Goal: Information Seeking & Learning: Learn about a topic

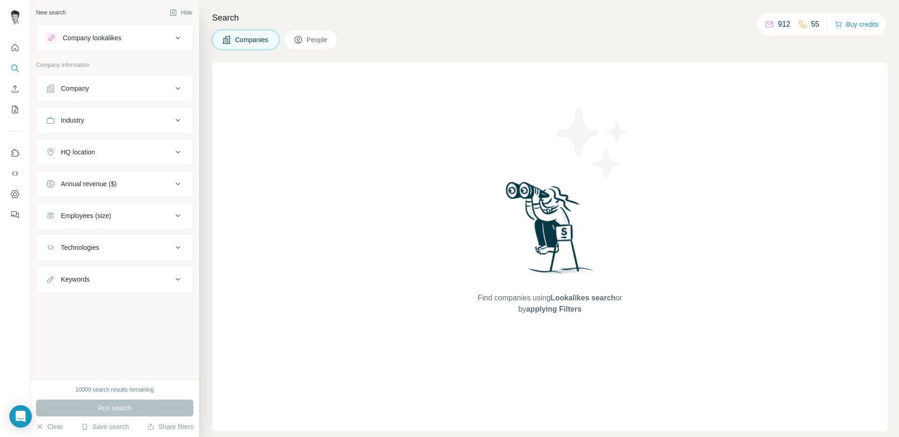
click at [446, 30] on div "Companies People" at bounding box center [550, 40] width 676 height 20
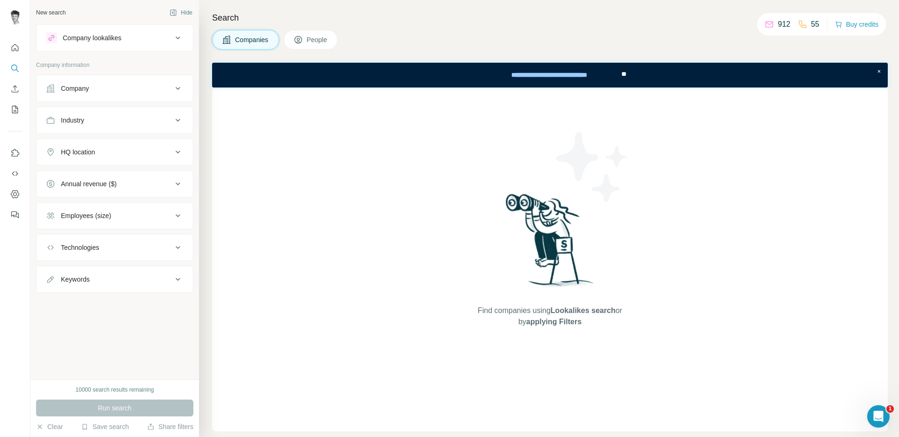
click at [310, 42] on span "People" at bounding box center [318, 39] width 22 height 9
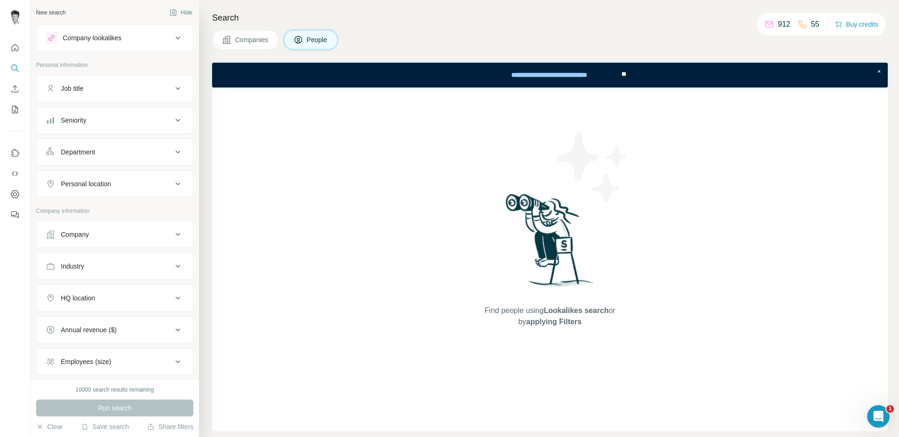
click at [264, 43] on span "Companies" at bounding box center [252, 39] width 34 height 9
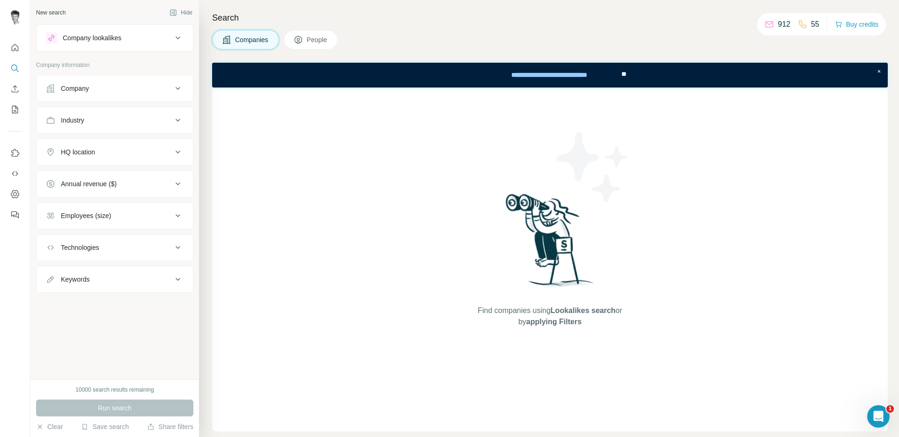
click at [332, 42] on button "People" at bounding box center [311, 40] width 54 height 20
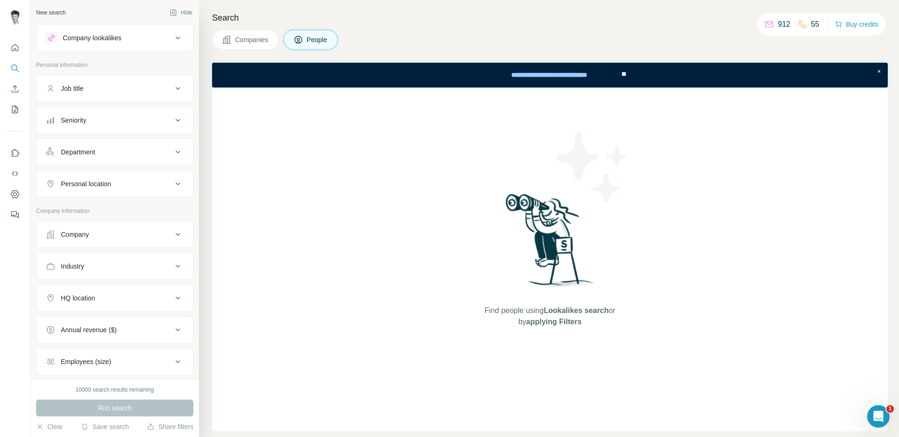
click at [156, 91] on div "Job title" at bounding box center [109, 88] width 126 height 9
click at [59, 112] on input "text" at bounding box center [105, 111] width 119 height 17
click at [245, 41] on span "Companies" at bounding box center [252, 39] width 34 height 9
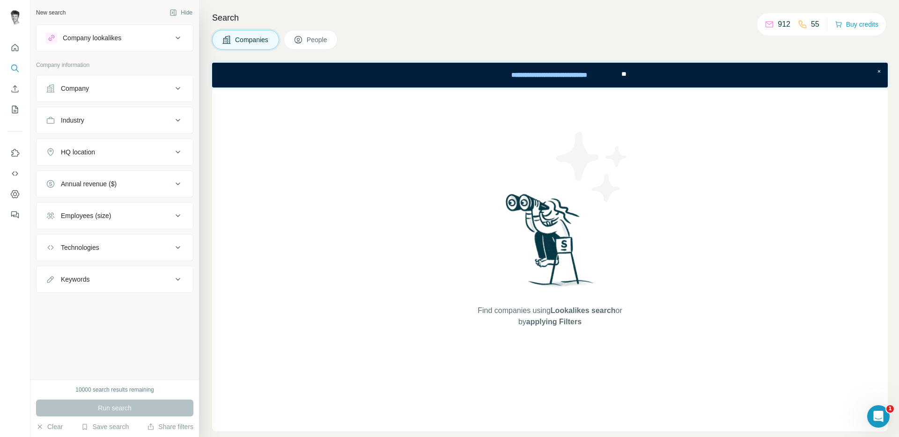
click at [115, 85] on div "Company" at bounding box center [109, 88] width 126 height 9
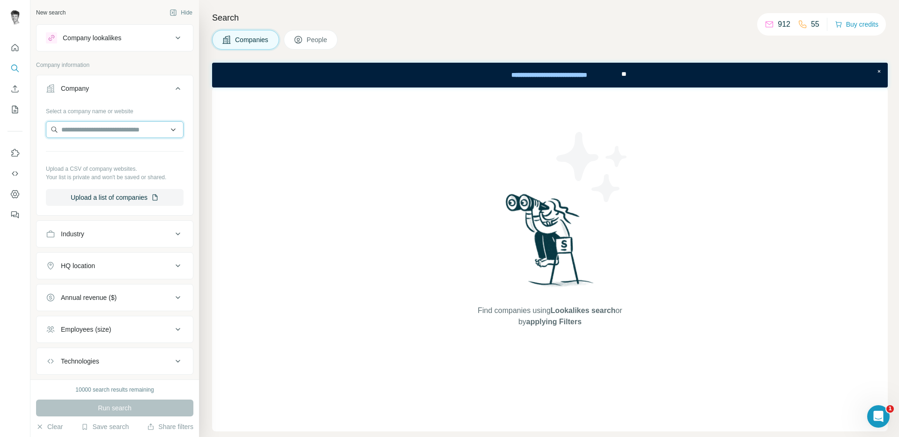
click at [121, 129] on input "text" at bounding box center [115, 129] width 138 height 17
click at [156, 80] on button "Company" at bounding box center [115, 90] width 156 height 26
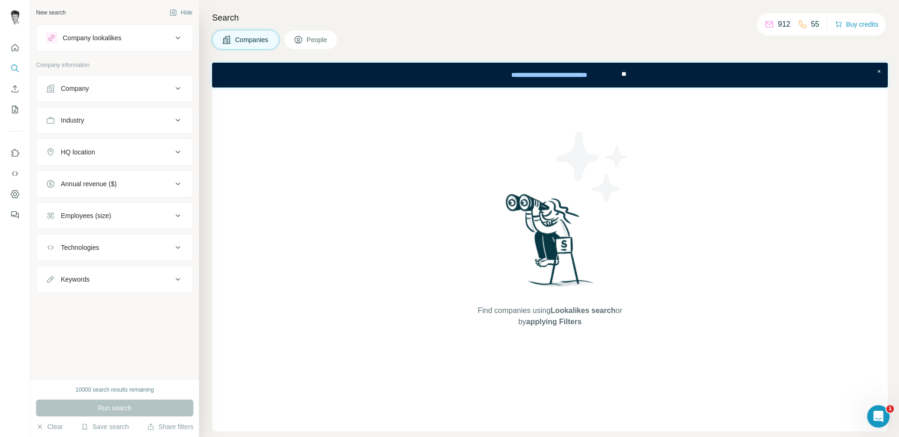
click at [149, 41] on div "Company lookalikes" at bounding box center [109, 37] width 126 height 11
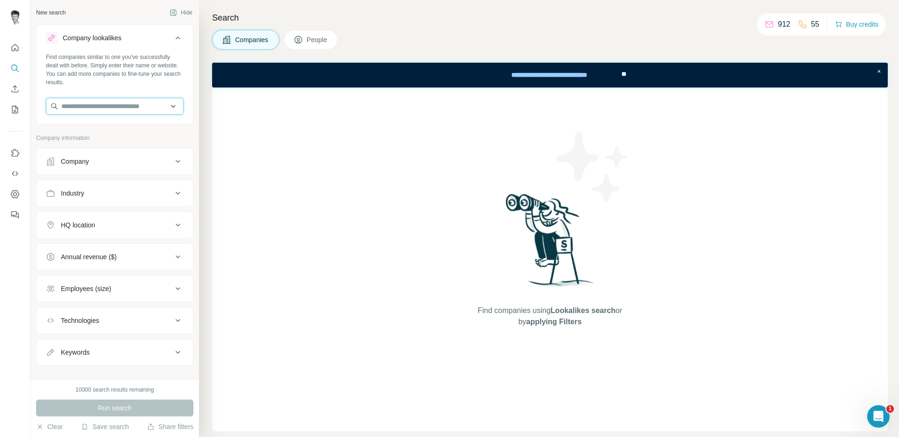
click at [114, 106] on input "text" at bounding box center [115, 106] width 138 height 17
type input "**********"
type input "*"
click at [145, 108] on input "text" at bounding box center [115, 106] width 138 height 17
click at [188, 47] on div "New search Hide Company lookalikes Find companies similar to one you've success…" at bounding box center [114, 190] width 169 height 380
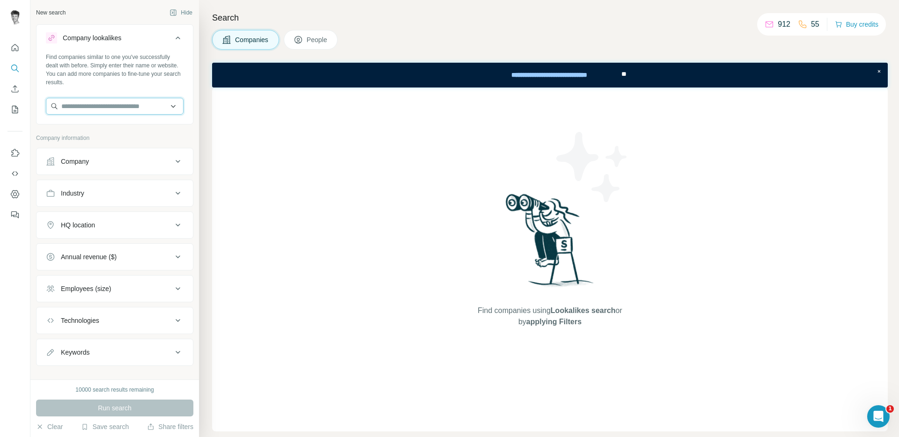
click at [128, 111] on input "text" at bounding box center [115, 106] width 138 height 17
click at [127, 168] on button "Company" at bounding box center [115, 161] width 156 height 22
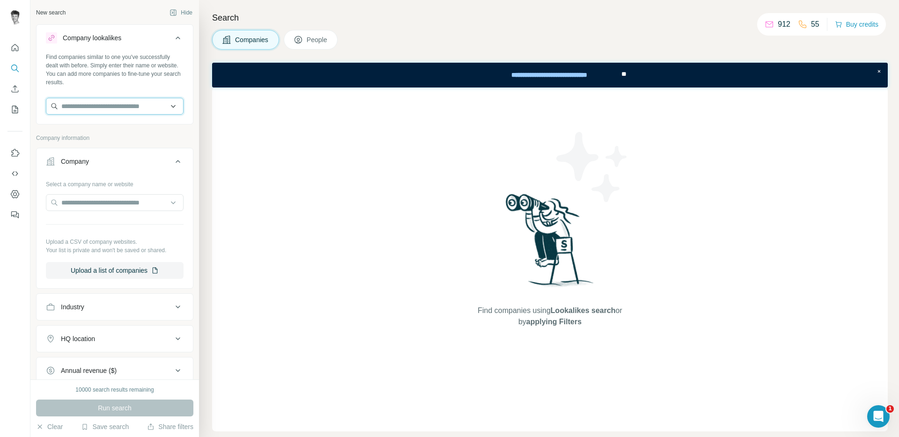
click at [112, 105] on input "text" at bounding box center [115, 106] width 138 height 17
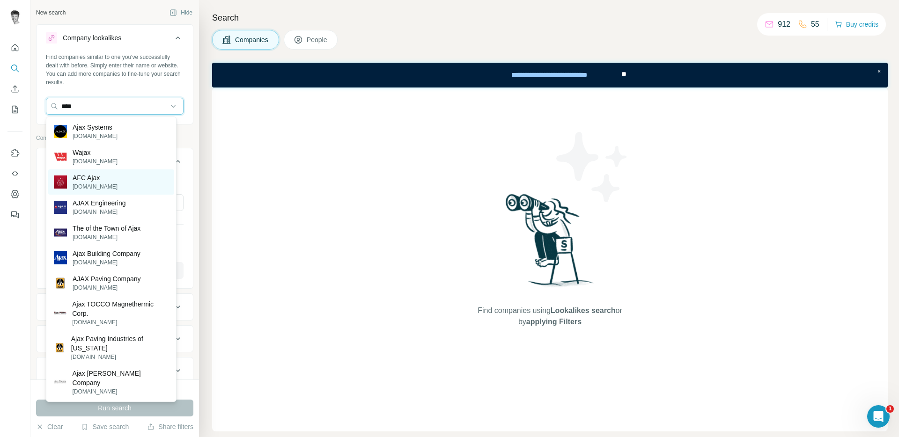
type input "****"
click at [88, 178] on p "AFC Ajax" at bounding box center [95, 177] width 45 height 9
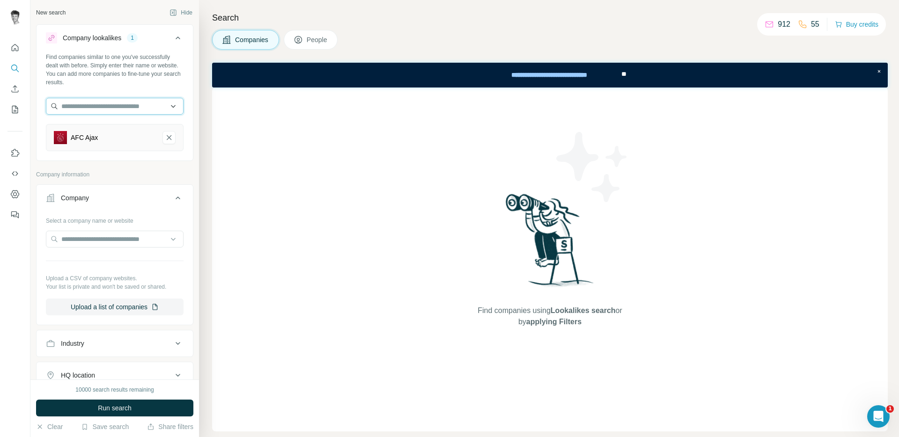
click at [105, 100] on input "text" at bounding box center [115, 106] width 138 height 17
click at [121, 107] on input "text" at bounding box center [115, 106] width 138 height 17
paste input "**********"
type input "**********"
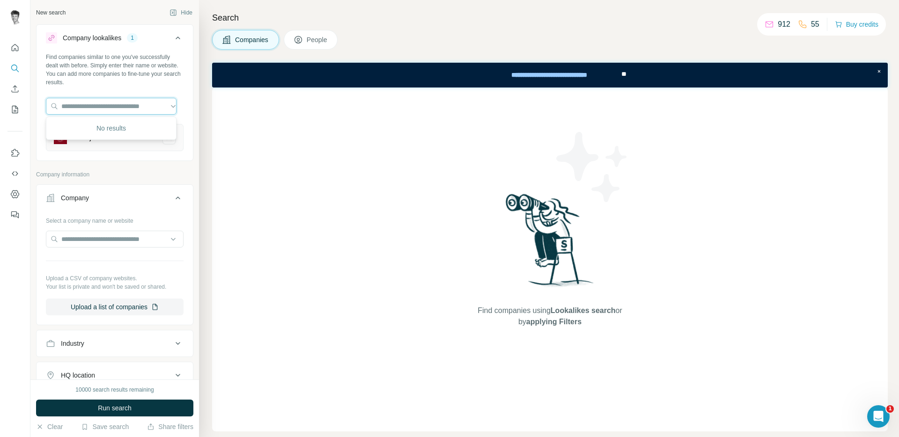
scroll to position [0, 0]
drag, startPoint x: 184, startPoint y: 154, endPoint x: 175, endPoint y: 117, distance: 38.2
click at [184, 154] on div "Find companies similar to one you've successfully dealt with before. Simply ent…" at bounding box center [115, 106] width 156 height 106
click at [166, 142] on icon "AFC Ajax-remove-button" at bounding box center [169, 137] width 8 height 9
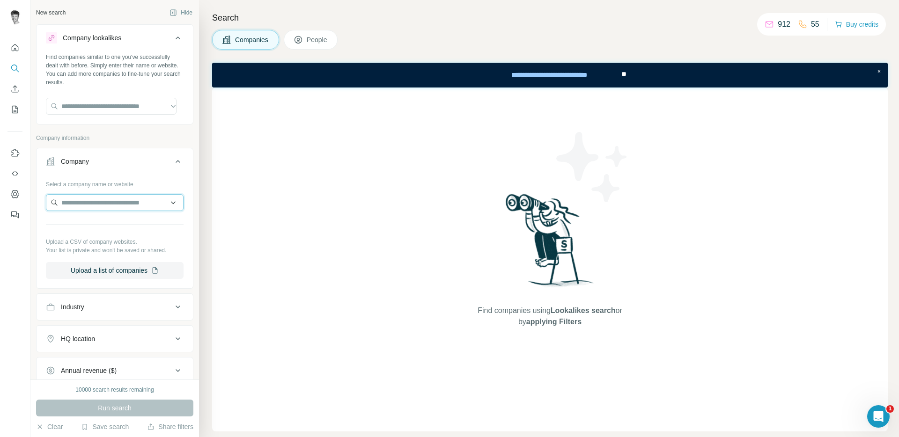
click at [100, 203] on input "text" at bounding box center [115, 202] width 138 height 17
paste input "**********"
type input "**********"
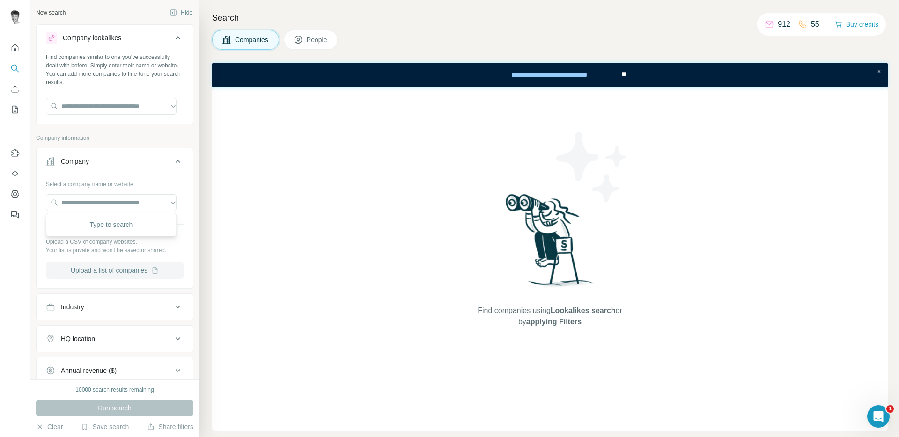
click at [147, 265] on button "Upload a list of companies" at bounding box center [115, 270] width 138 height 17
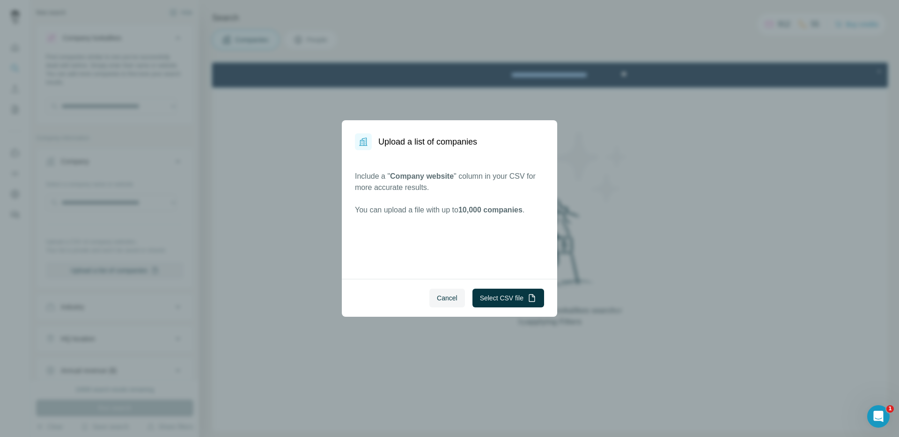
click at [141, 269] on div "Upload a list of companies Include a " Company website " column in your CSV for…" at bounding box center [449, 218] width 899 height 437
click at [516, 293] on button "Select CSV file" at bounding box center [509, 298] width 72 height 19
click at [444, 298] on span "Cancel" at bounding box center [447, 298] width 21 height 9
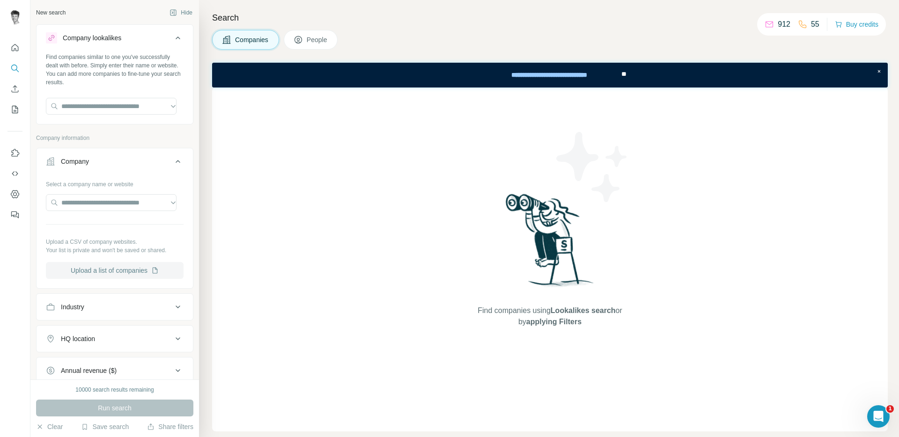
click at [123, 266] on button "Upload a list of companies" at bounding box center [115, 270] width 138 height 17
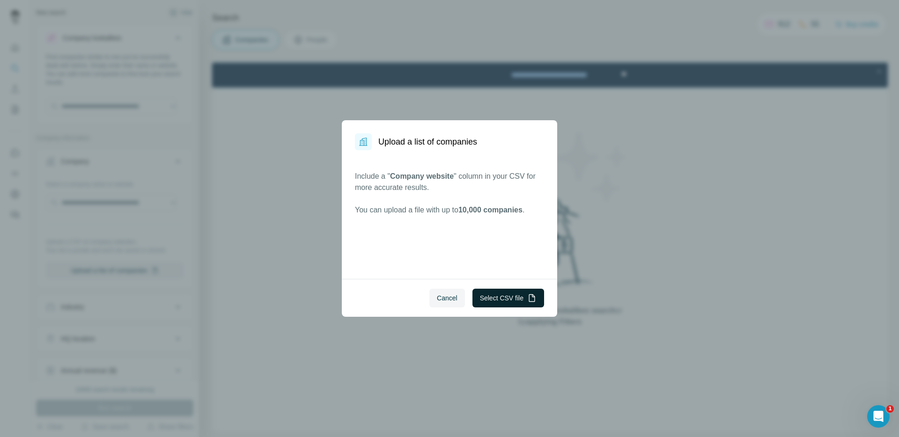
click at [517, 297] on button "Select CSV file" at bounding box center [509, 298] width 72 height 19
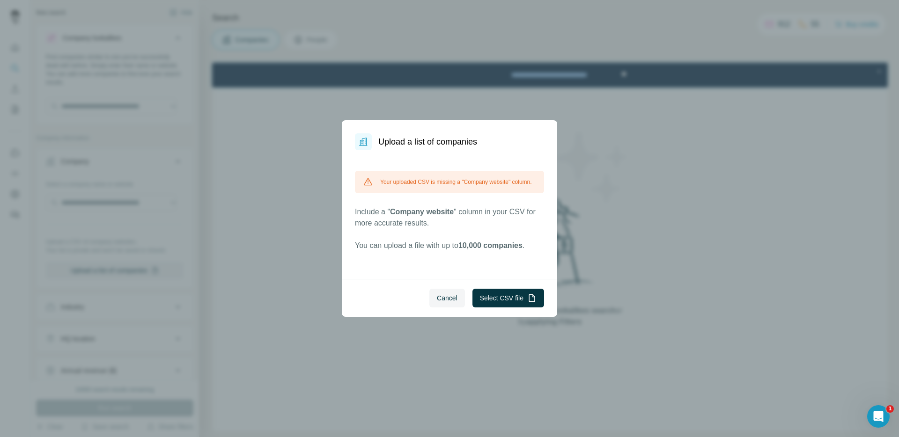
click at [443, 300] on span "Cancel" at bounding box center [447, 298] width 21 height 9
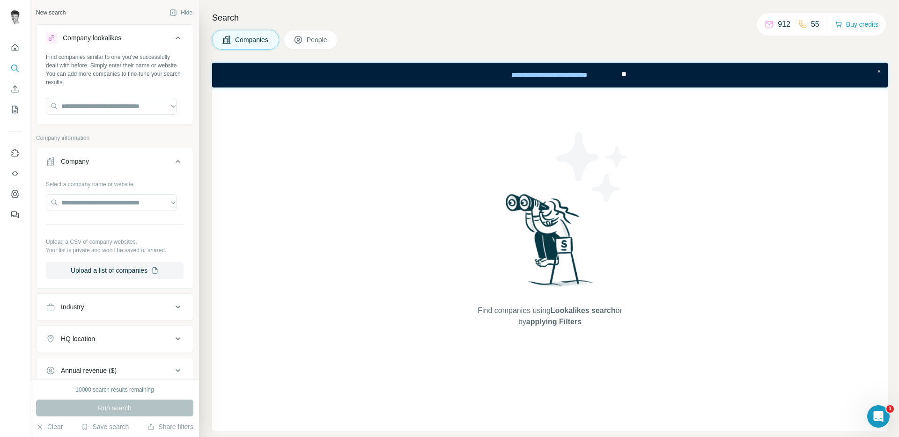
click at [589, 168] on img at bounding box center [592, 167] width 84 height 84
click at [119, 111] on input "text" at bounding box center [111, 106] width 131 height 17
type input "**********"
click at [159, 303] on div "Industry" at bounding box center [109, 307] width 126 height 9
click at [126, 335] on input at bounding box center [110, 330] width 116 height 10
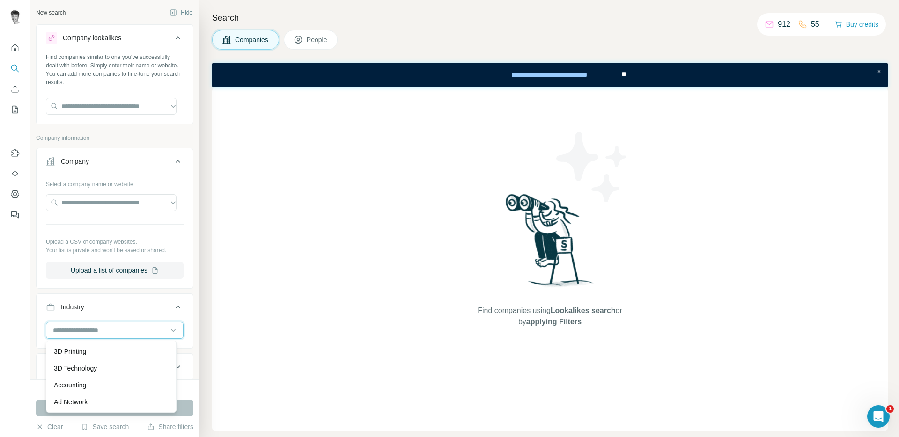
click at [96, 329] on input at bounding box center [110, 330] width 116 height 10
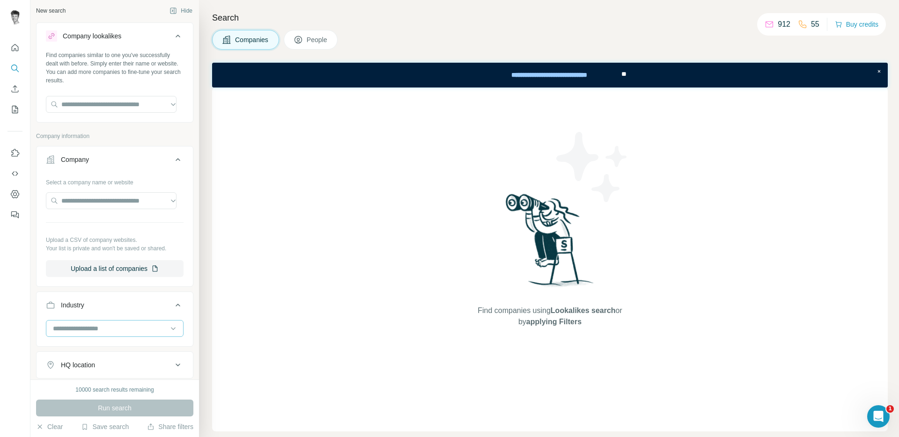
click at [96, 332] on input at bounding box center [110, 329] width 116 height 10
type input "*"
type input "*****"
type input "****"
click at [97, 348] on div "Soccer" at bounding box center [111, 349] width 115 height 9
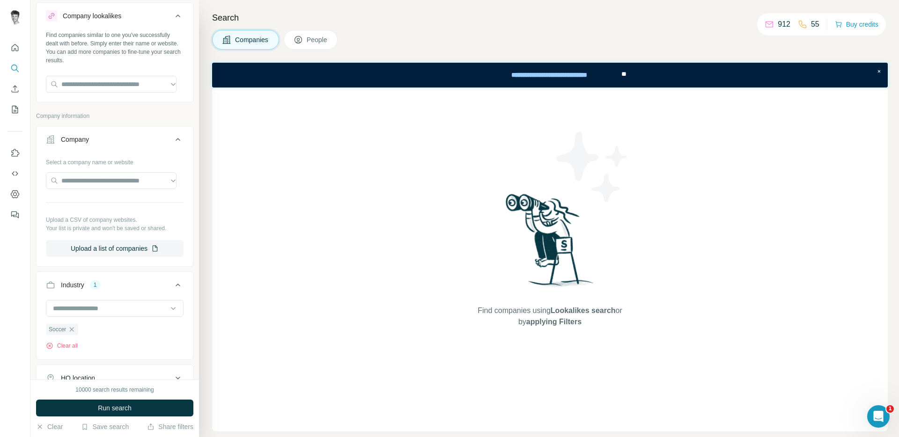
scroll to position [164, 0]
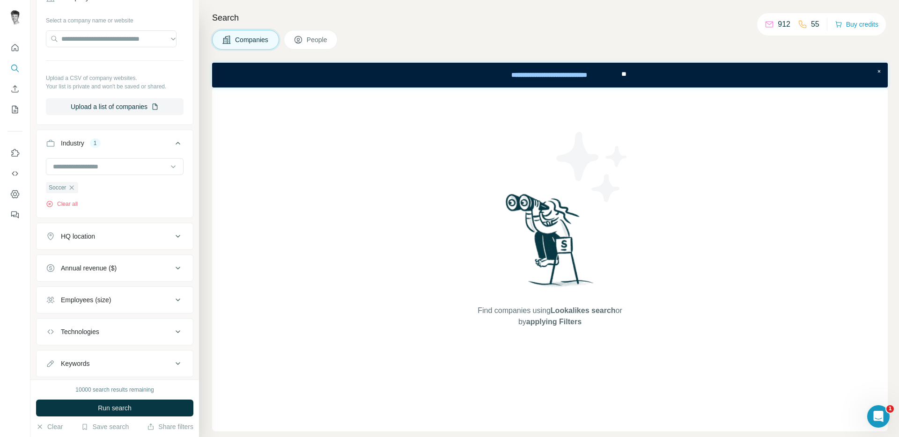
drag, startPoint x: 120, startPoint y: 246, endPoint x: 116, endPoint y: 250, distance: 5.6
click at [120, 246] on button "HQ location" at bounding box center [115, 236] width 156 height 22
click at [103, 265] on input "text" at bounding box center [115, 259] width 138 height 17
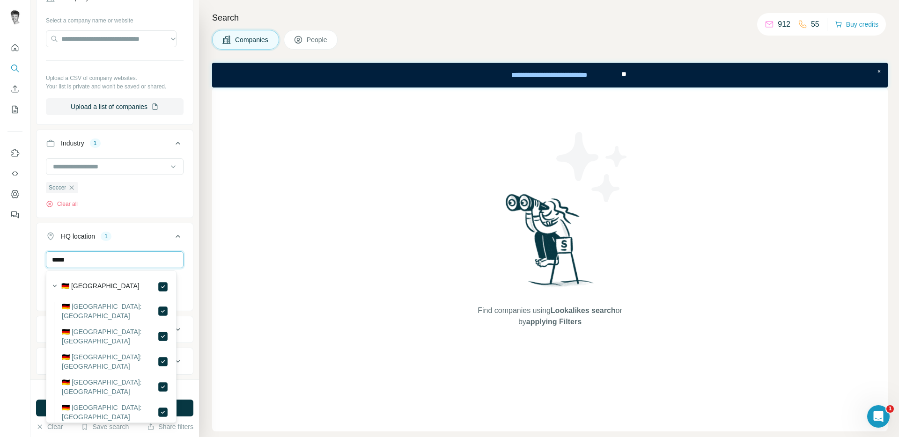
click at [120, 259] on input "*****" at bounding box center [115, 259] width 138 height 17
type input "******"
click at [172, 231] on icon at bounding box center [177, 236] width 11 height 11
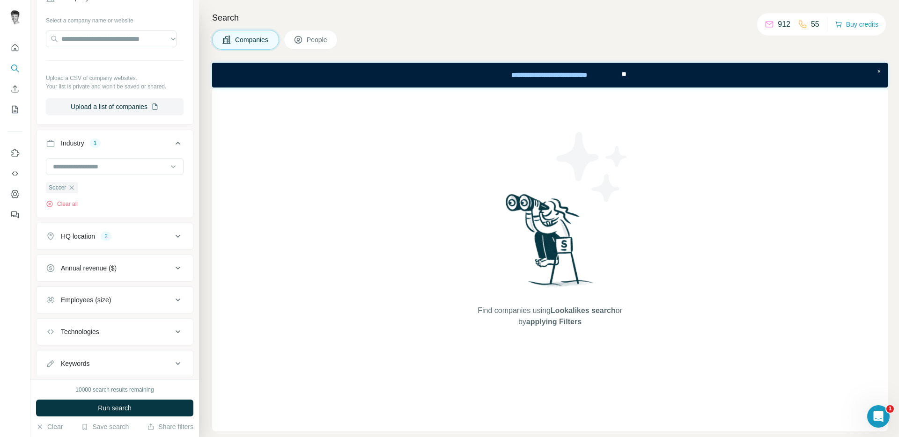
click at [154, 243] on button "HQ location 2" at bounding box center [115, 236] width 156 height 22
click at [124, 270] on div at bounding box center [115, 260] width 138 height 19
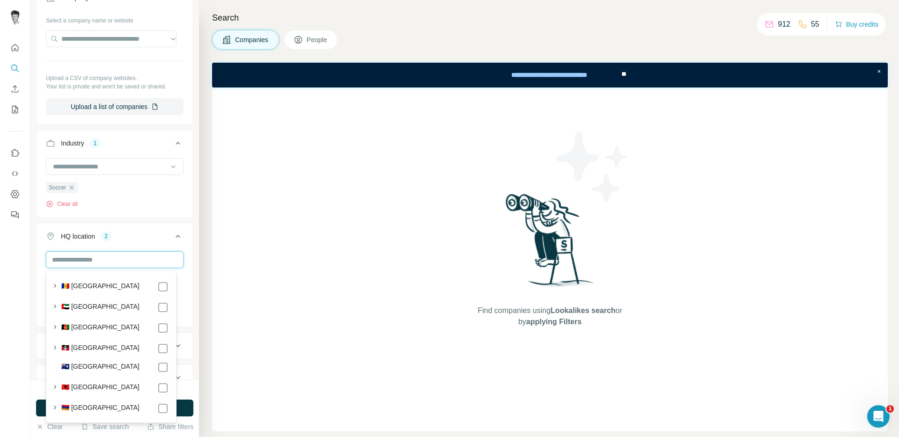
click at [122, 261] on input "text" at bounding box center [115, 259] width 138 height 17
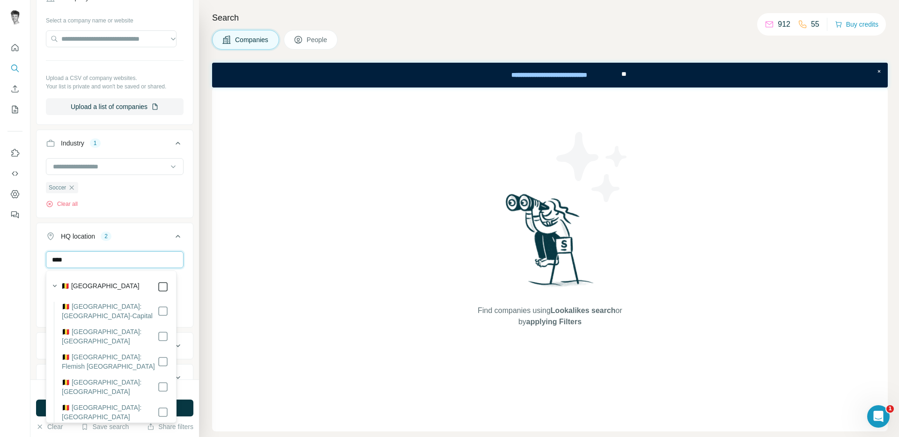
type input "****"
click at [124, 259] on input "****" at bounding box center [115, 259] width 138 height 17
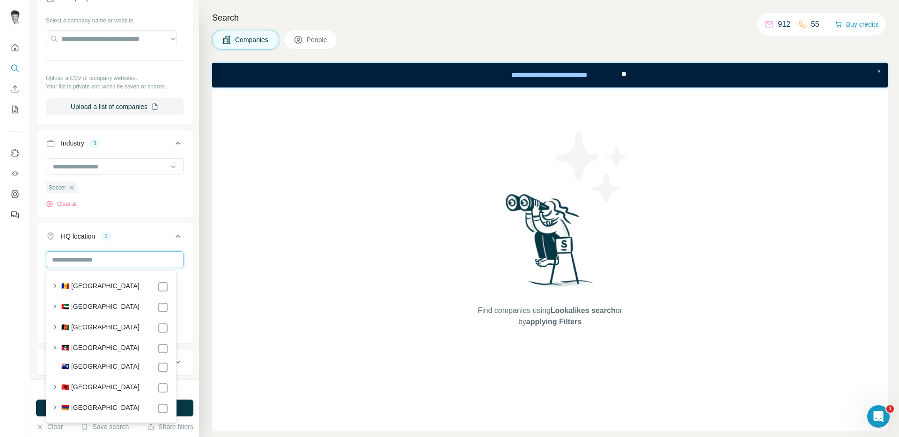
type input "*"
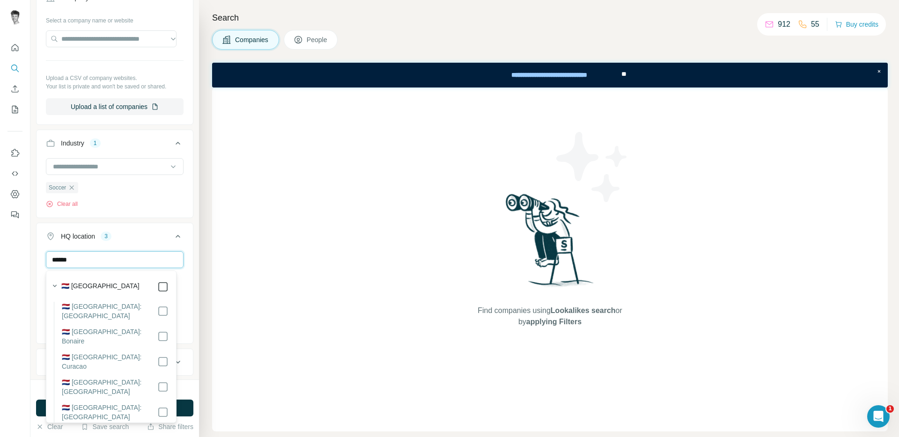
type input "******"
click at [188, 233] on div "New search Hide Company lookalikes Find companies similar to one you've success…" at bounding box center [114, 190] width 169 height 380
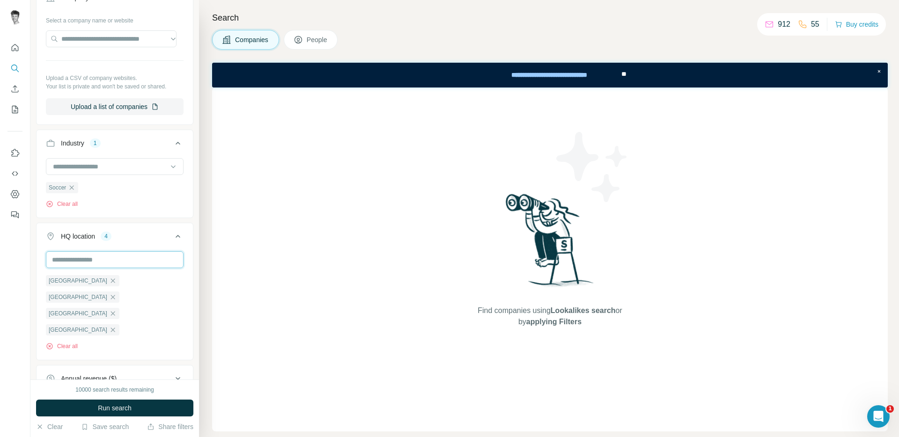
click at [104, 260] on input "text" at bounding box center [115, 259] width 138 height 17
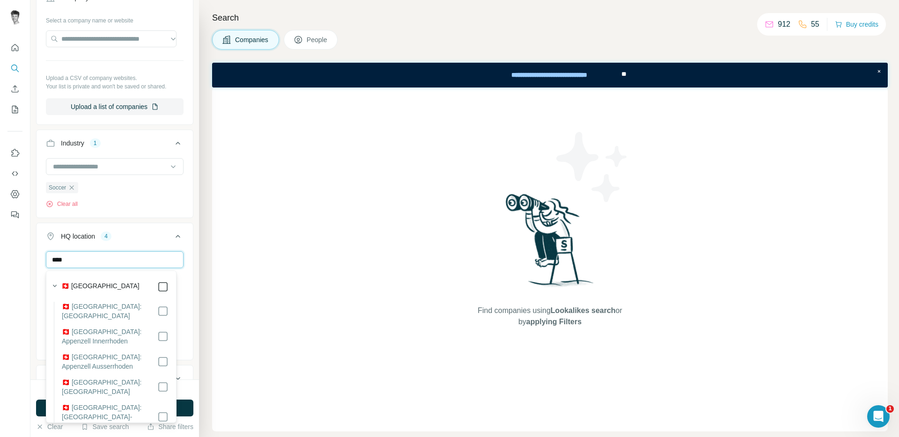
type input "****"
click at [176, 232] on icon at bounding box center [177, 236] width 11 height 11
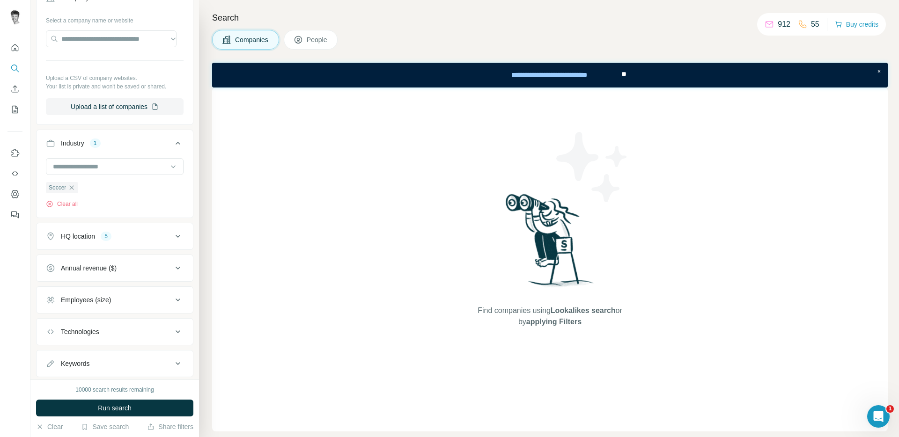
click at [176, 232] on icon at bounding box center [177, 236] width 11 height 11
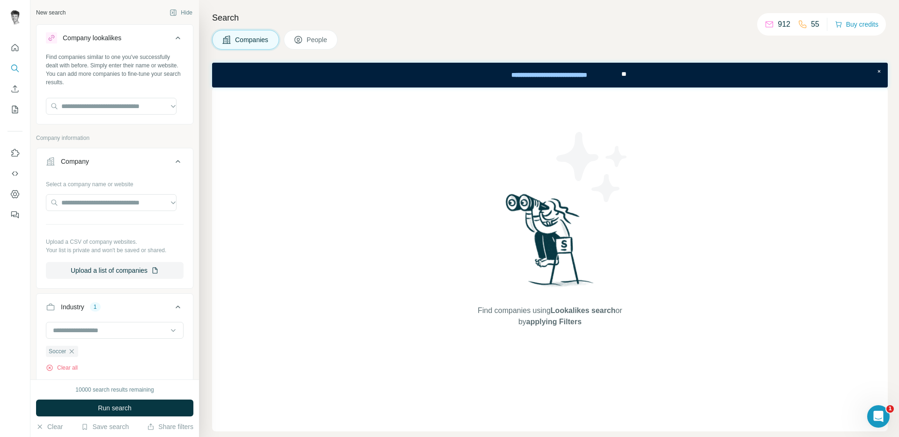
click at [169, 169] on button "Company" at bounding box center [115, 163] width 156 height 26
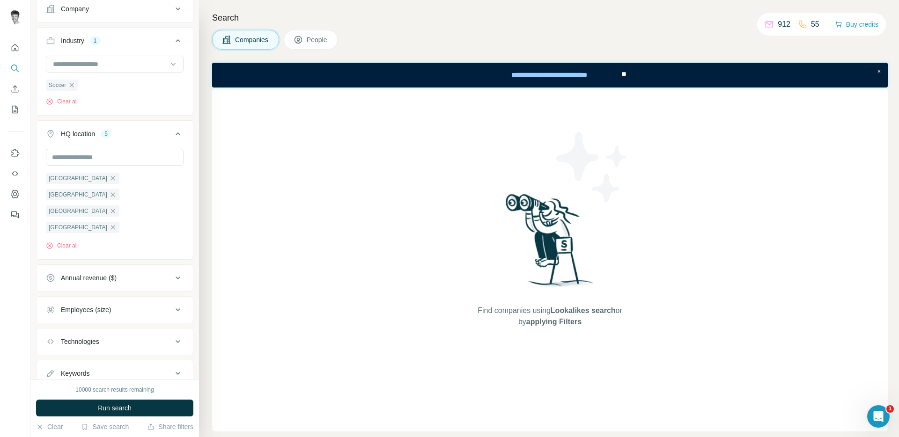
scroll to position [153, 0]
click at [159, 404] on button "Run search" at bounding box center [114, 408] width 157 height 17
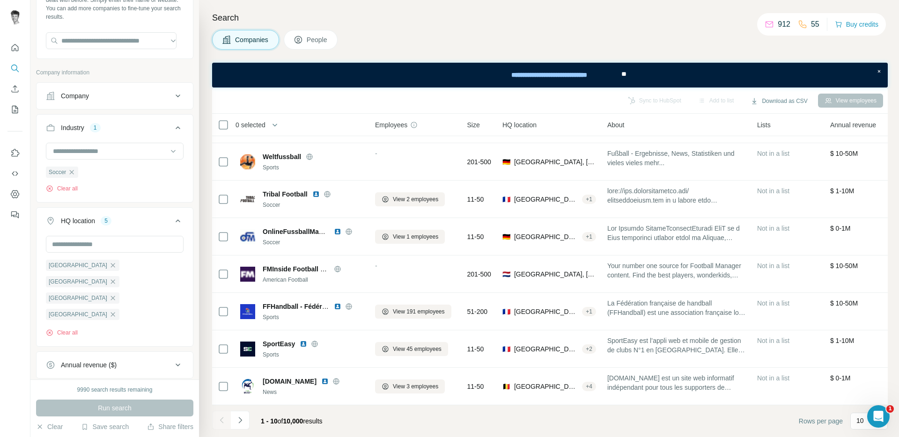
scroll to position [0, 0]
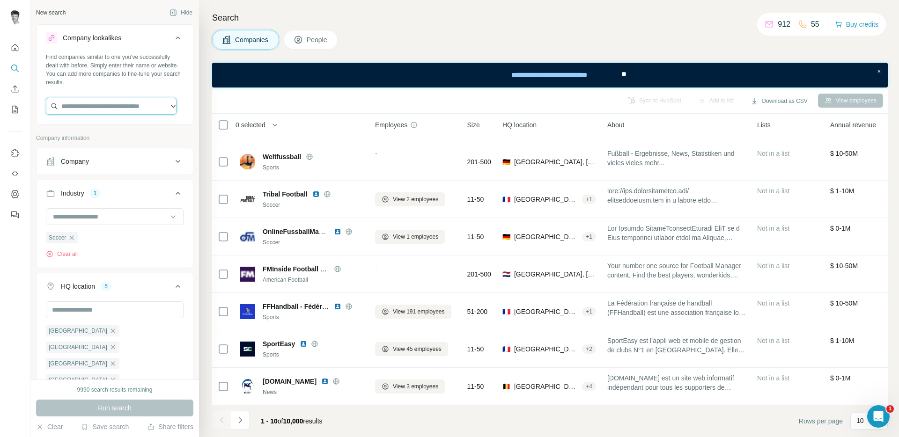
click at [117, 106] on input "text" at bounding box center [111, 106] width 131 height 17
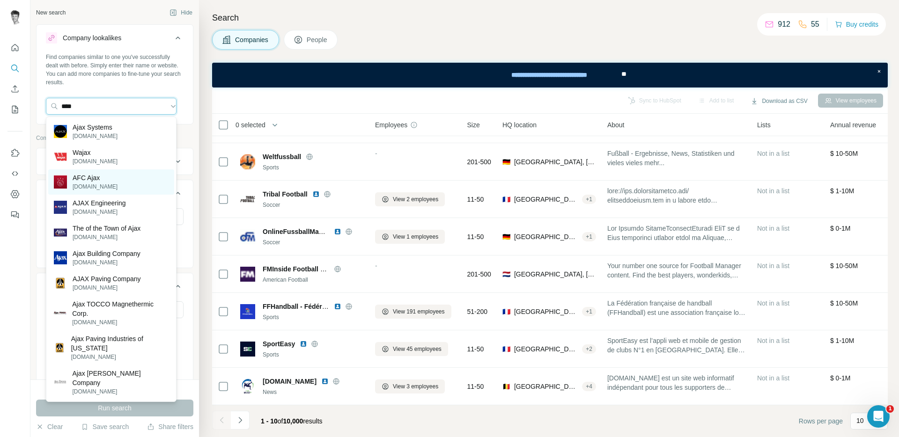
type input "****"
click at [118, 180] on div "AFC Ajax [DOMAIN_NAME]" at bounding box center [111, 182] width 126 height 25
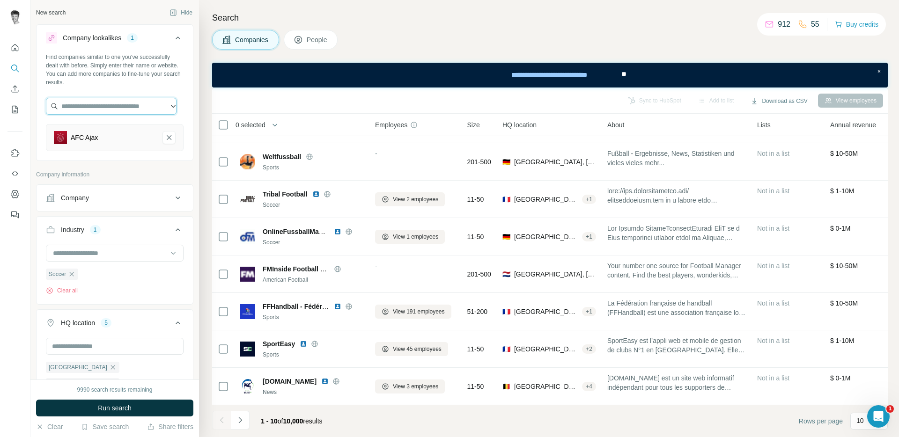
click at [126, 113] on input "text" at bounding box center [111, 106] width 131 height 17
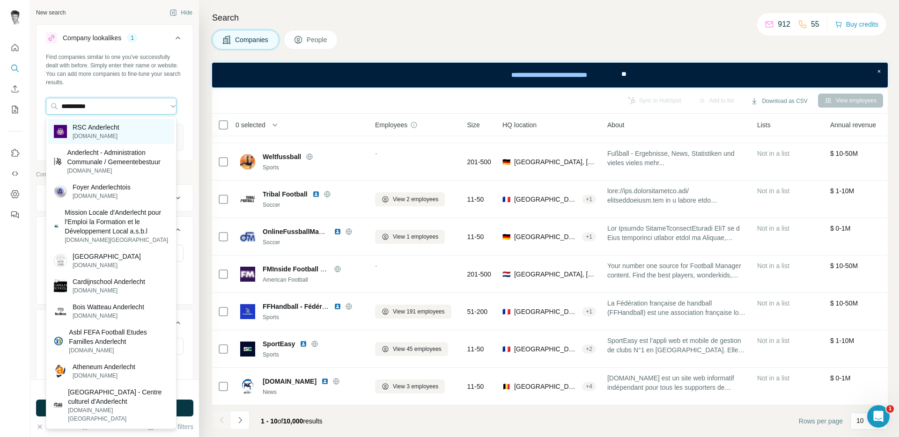
type input "**********"
click at [126, 130] on div "RSC Anderlecht [DOMAIN_NAME]" at bounding box center [111, 131] width 126 height 25
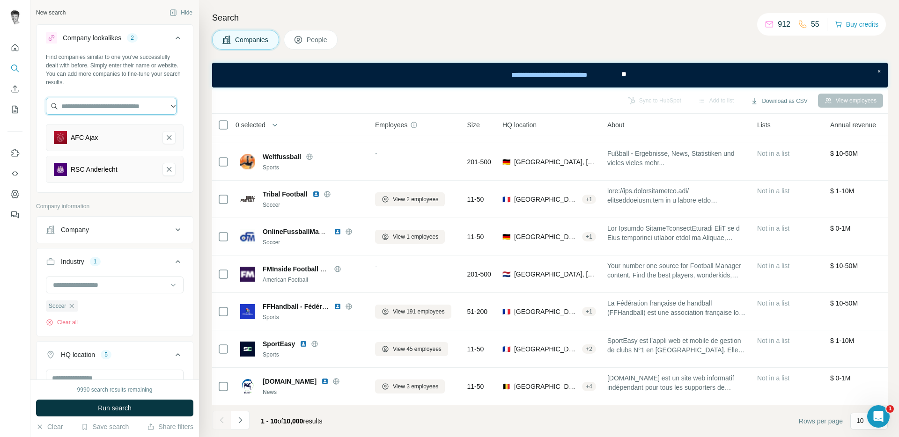
click at [127, 110] on input "text" at bounding box center [111, 106] width 131 height 17
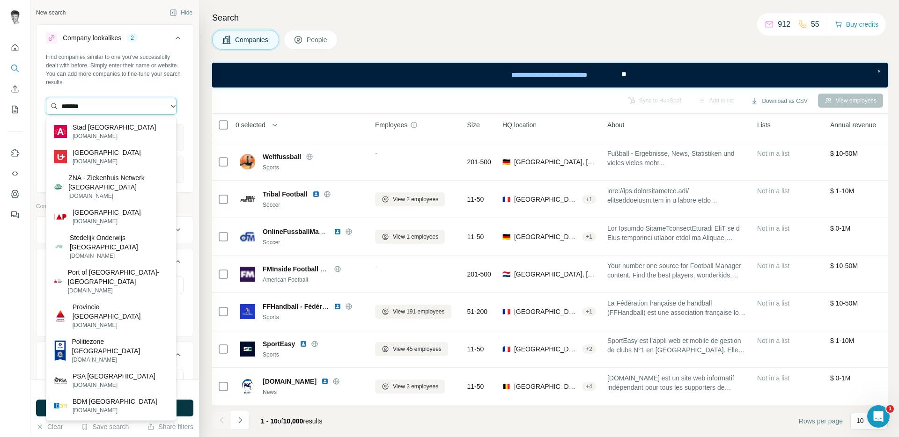
click at [62, 107] on input "*******" at bounding box center [111, 106] width 131 height 17
type input "**********"
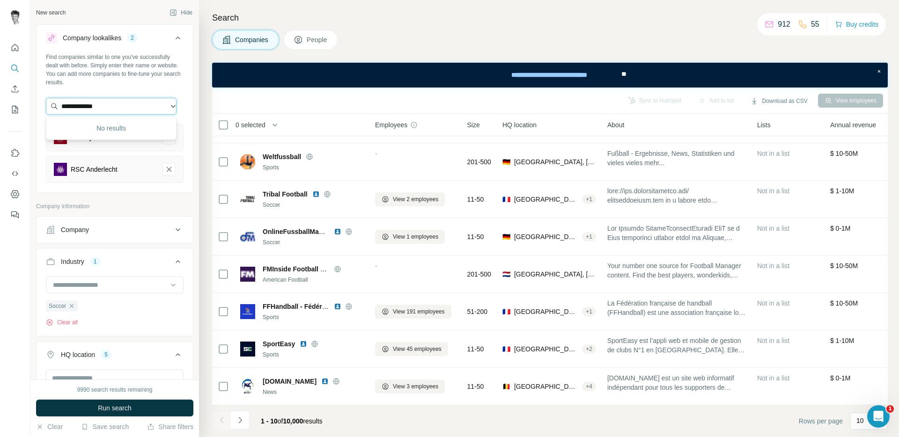
click at [122, 106] on input "**********" at bounding box center [111, 106] width 131 height 17
type input "*********"
type input "**********"
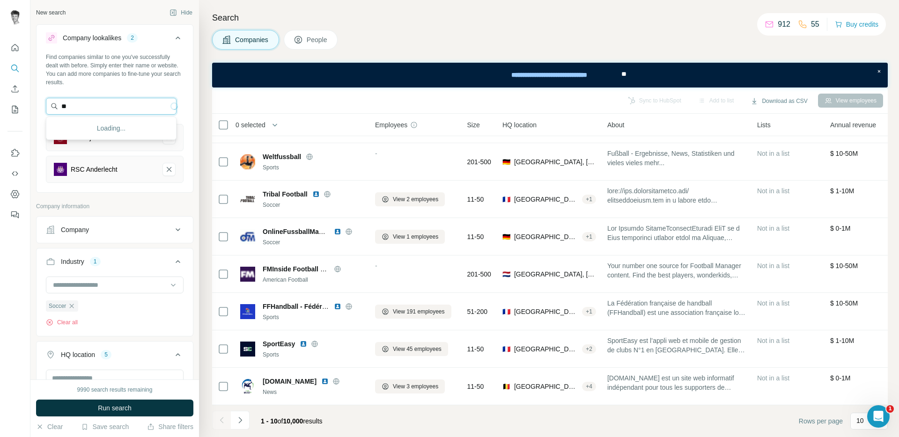
type input "*"
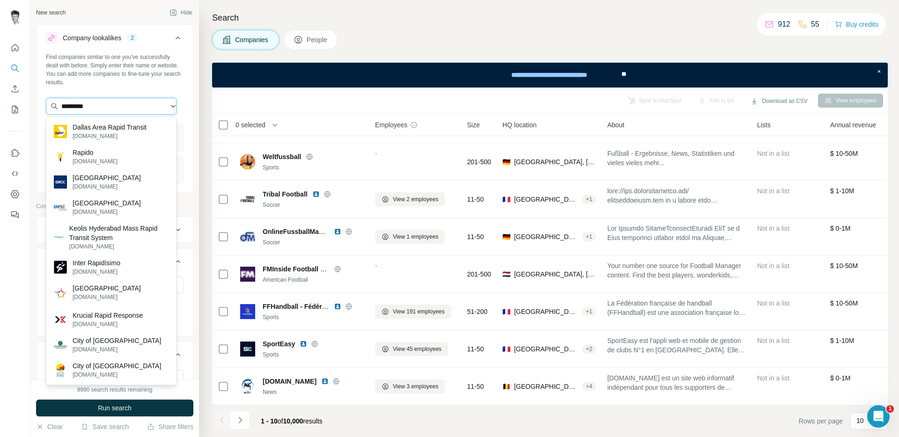
type input "**********"
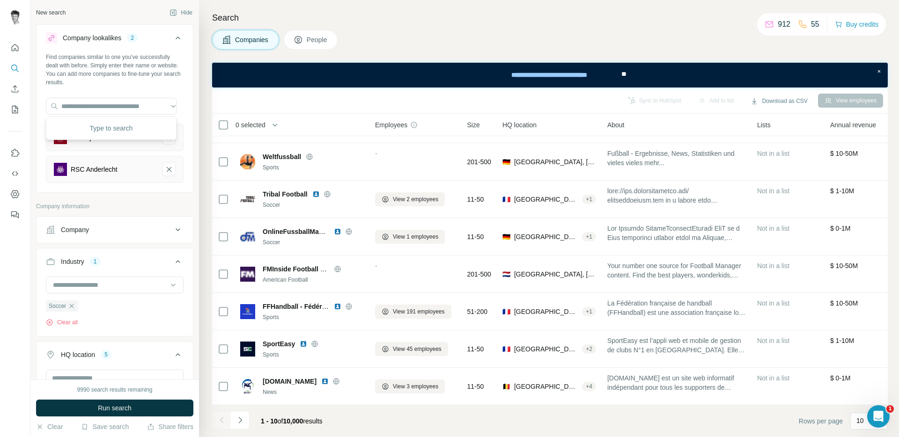
click at [190, 106] on div "New search Hide Company lookalikes 2 Find companies similar to one you've succe…" at bounding box center [114, 190] width 169 height 380
click at [185, 403] on button "Run search" at bounding box center [114, 408] width 157 height 17
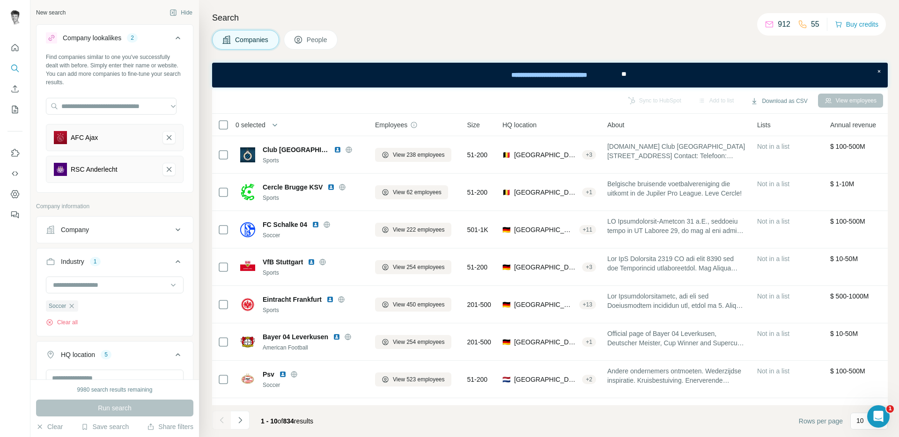
click at [436, 43] on div "Companies People" at bounding box center [550, 40] width 676 height 20
click at [738, 22] on h4 "Search" at bounding box center [550, 17] width 676 height 13
click at [165, 135] on icon "AFC Ajax-remove-button" at bounding box center [169, 135] width 8 height 9
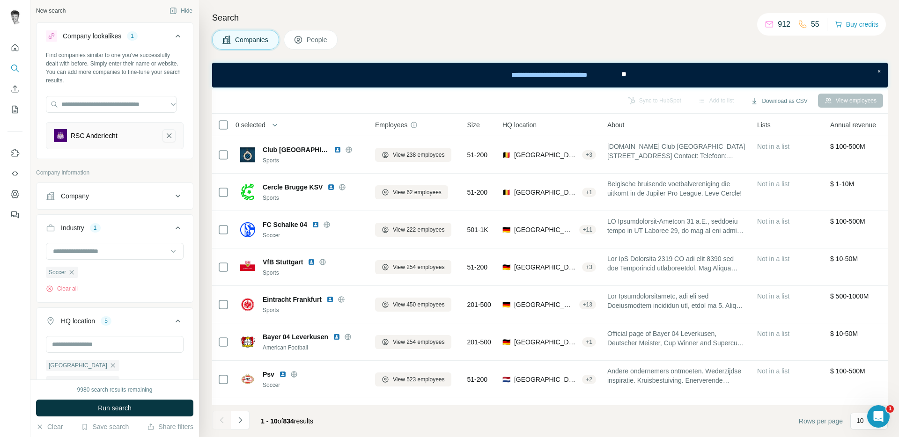
click at [167, 135] on icon "RSC Anderlecht-remove-button" at bounding box center [169, 135] width 5 height 5
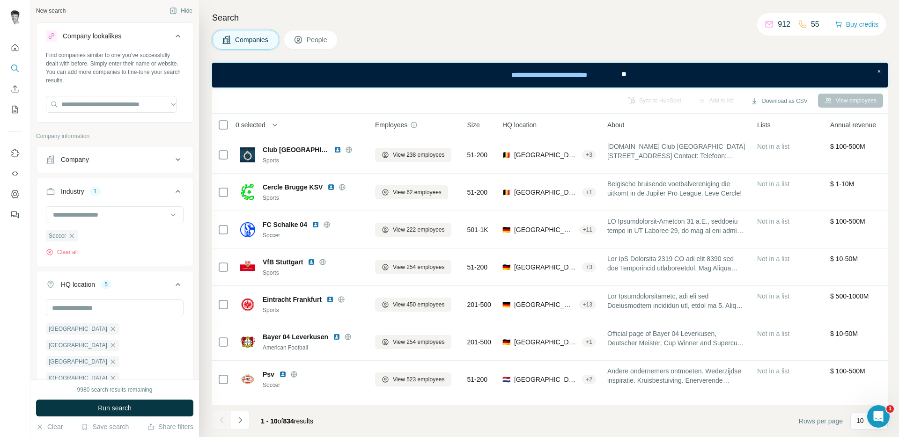
click at [172, 195] on icon at bounding box center [177, 191] width 11 height 11
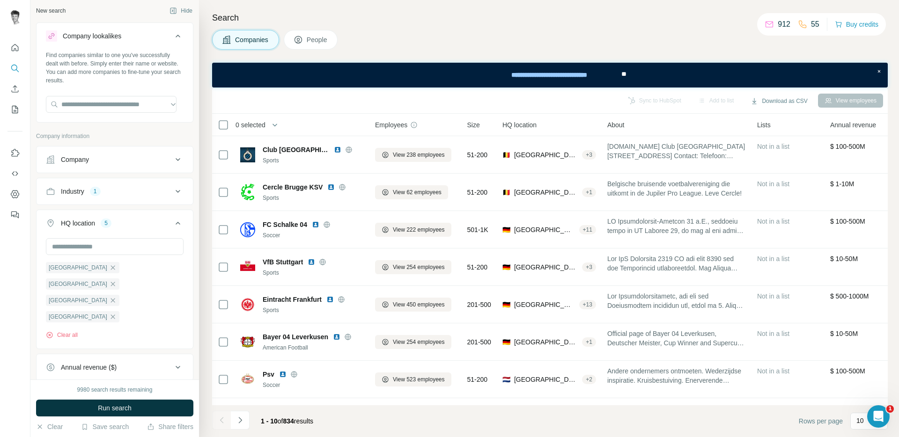
click at [155, 162] on div "Company" at bounding box center [109, 159] width 126 height 9
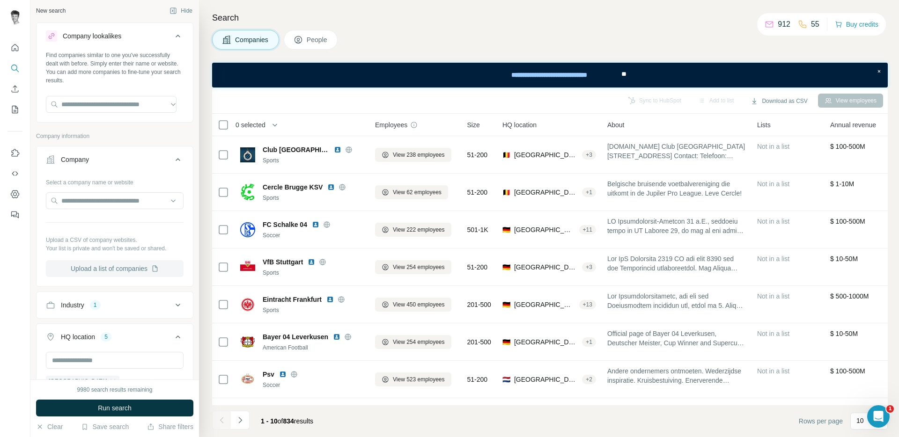
click at [139, 266] on button "Upload a list of companies" at bounding box center [115, 268] width 138 height 17
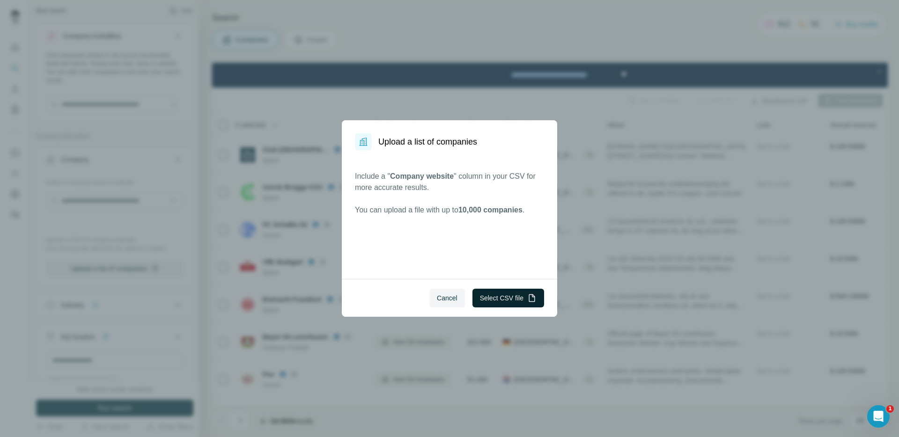
click at [527, 296] on icon "button" at bounding box center [531, 298] width 9 height 9
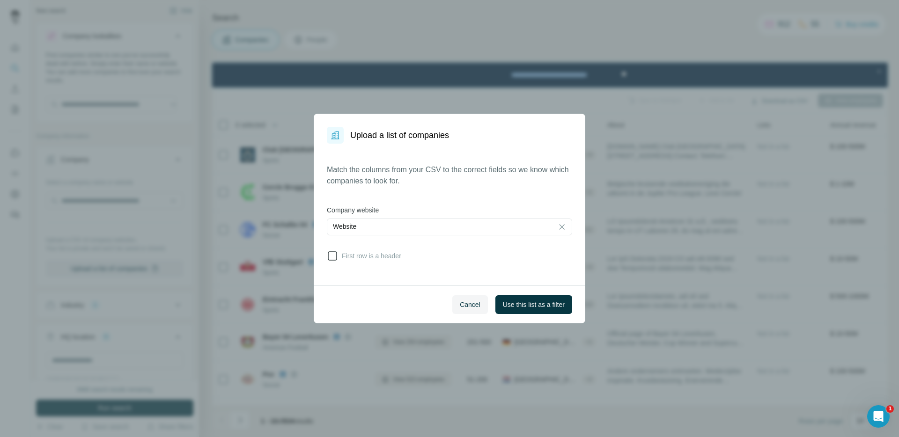
click at [379, 259] on span "First row is a header" at bounding box center [369, 255] width 63 height 9
click at [557, 283] on div "Match the columns from your CSV to the correct fields so we know which companie…" at bounding box center [450, 215] width 272 height 142
click at [561, 298] on button "Use this list as a filter" at bounding box center [533, 304] width 77 height 19
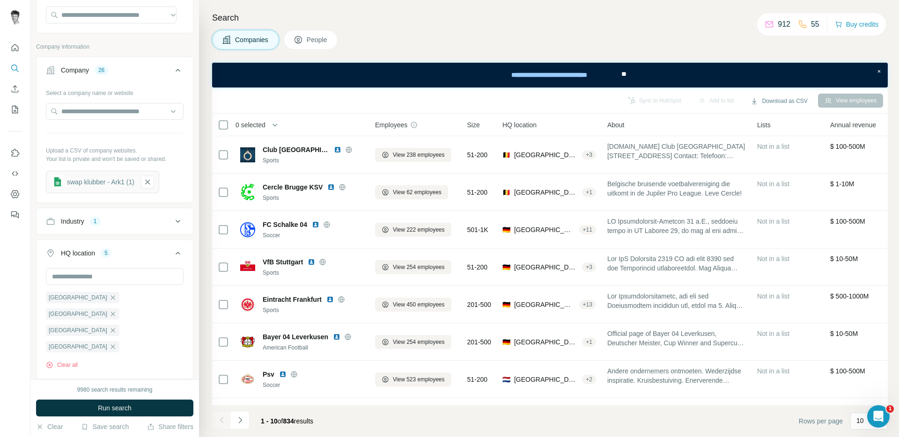
scroll to position [133, 0]
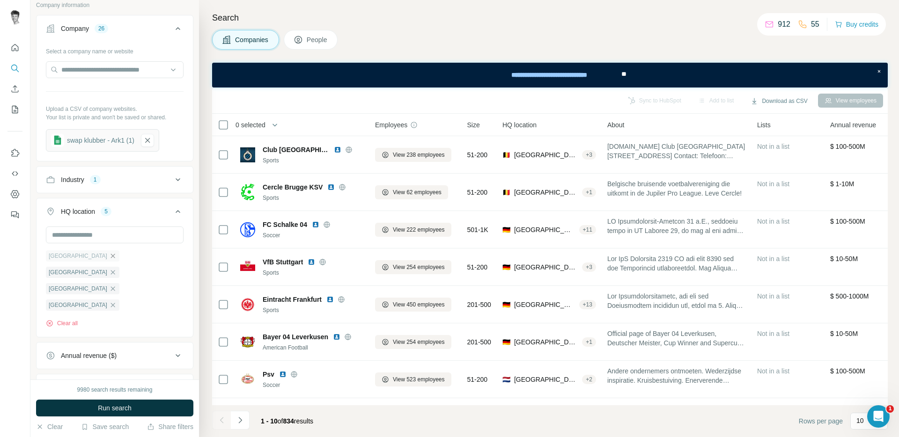
click at [109, 257] on icon "button" at bounding box center [112, 255] width 7 height 7
click at [80, 257] on ul "[GEOGRAPHIC_DATA] [GEOGRAPHIC_DATA] [GEOGRAPHIC_DATA] [GEOGRAPHIC_DATA]" at bounding box center [115, 280] width 138 height 61
click at [109, 256] on icon "button" at bounding box center [112, 255] width 7 height 7
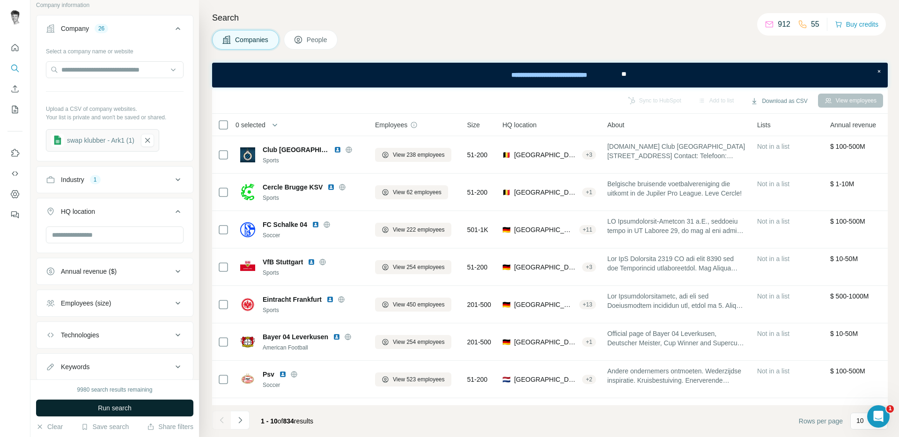
click at [176, 409] on button "Run search" at bounding box center [114, 408] width 157 height 17
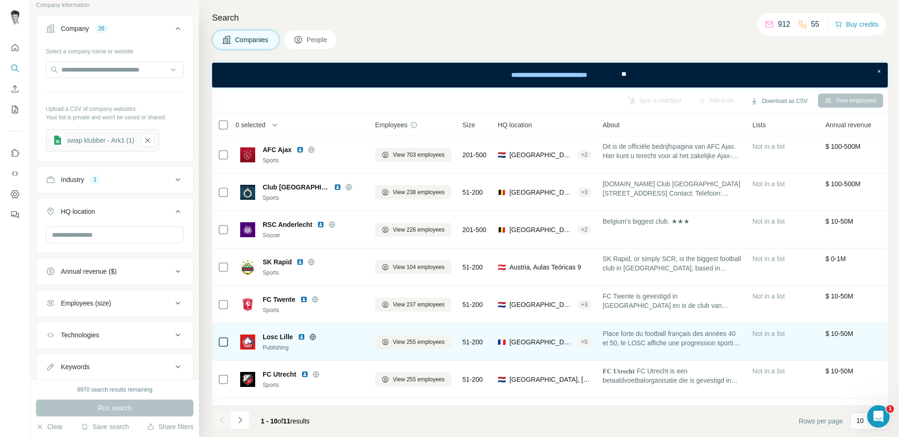
scroll to position [111, 0]
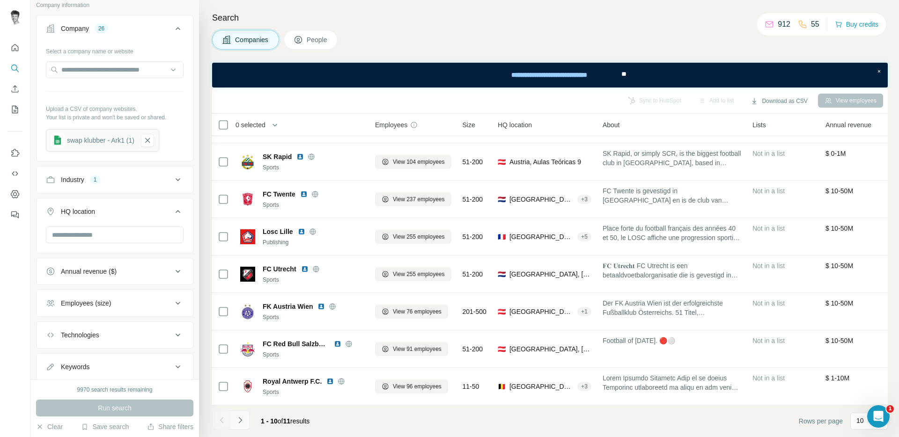
click at [241, 421] on icon "Navigate to next page" at bounding box center [239, 420] width 3 height 6
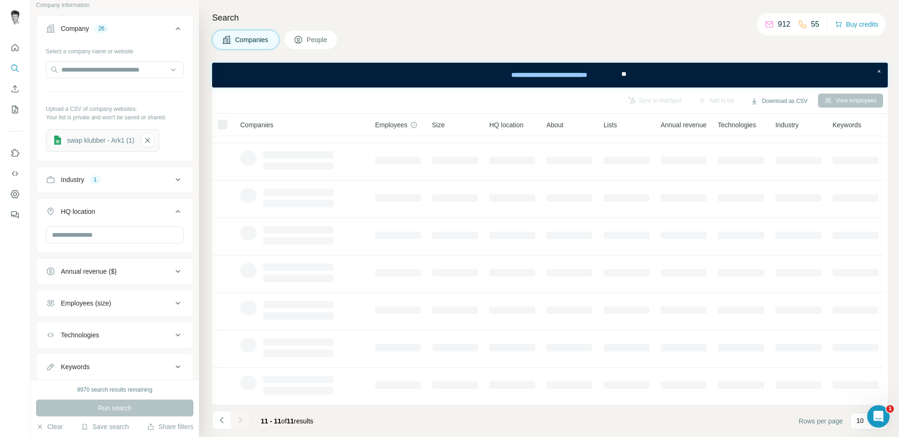
scroll to position [0, 0]
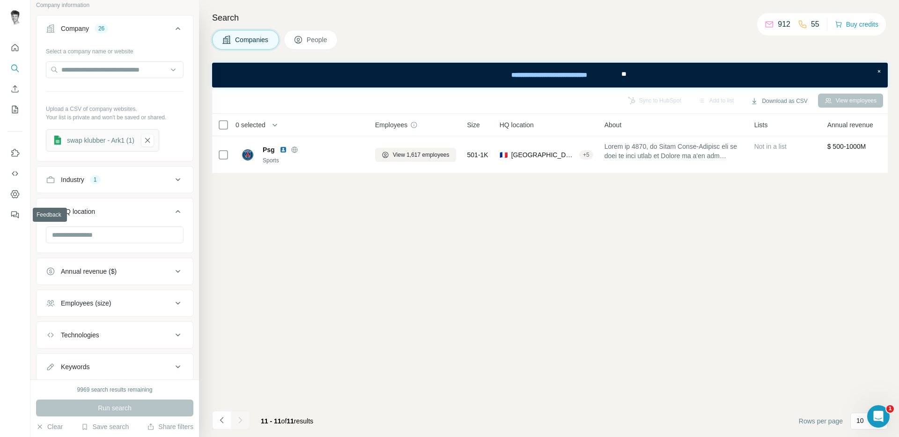
click at [354, 230] on div "Sync to HubSpot Add to list Download as CSV View employees 0 selected Companies…" at bounding box center [550, 263] width 676 height 350
click at [219, 419] on icon "Navigate to previous page" at bounding box center [221, 420] width 9 height 9
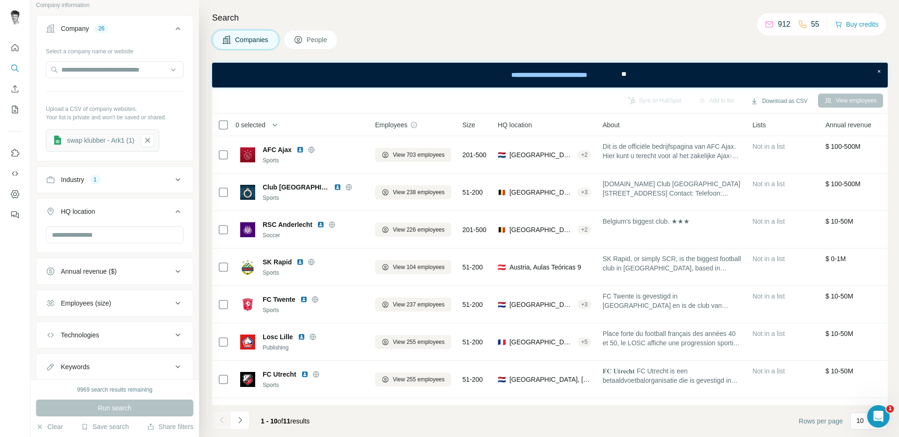
click at [671, 43] on div "Companies People" at bounding box center [550, 40] width 676 height 20
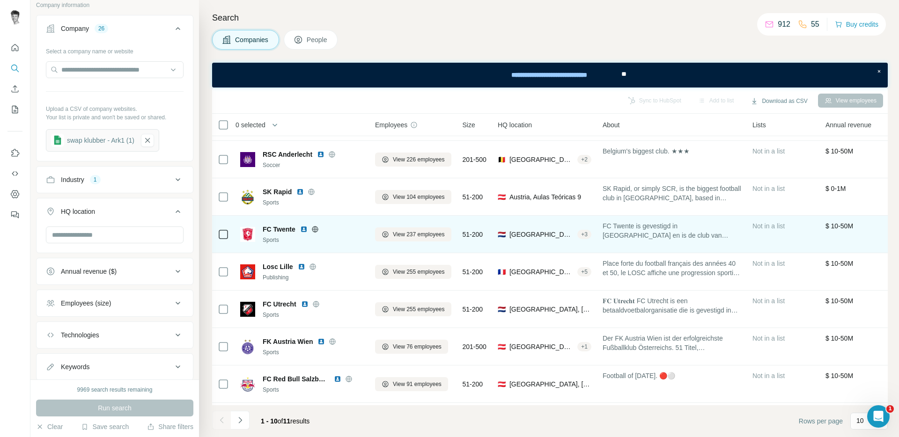
scroll to position [111, 0]
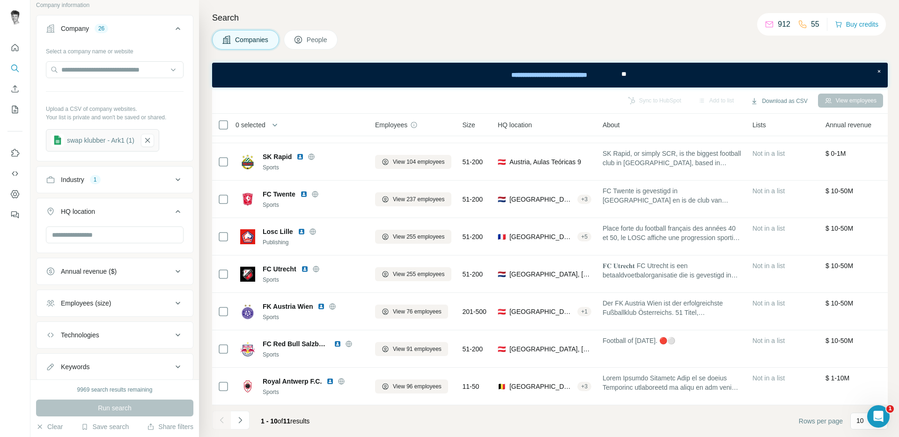
click at [694, 37] on div "Companies People" at bounding box center [550, 40] width 676 height 20
click at [650, 19] on h4 "Search" at bounding box center [550, 17] width 676 height 13
click at [610, 31] on div "Companies People" at bounding box center [550, 40] width 676 height 20
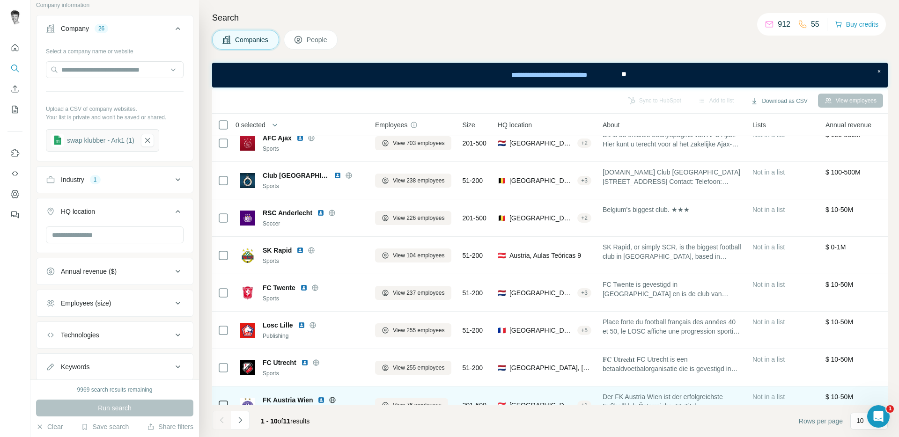
scroll to position [0, 0]
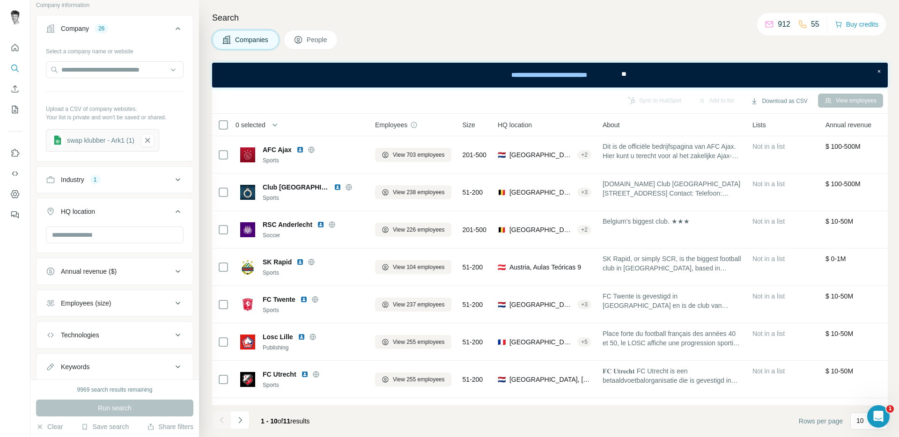
click at [480, 34] on div "Companies People" at bounding box center [550, 40] width 676 height 20
